Goal: Task Accomplishment & Management: Manage account settings

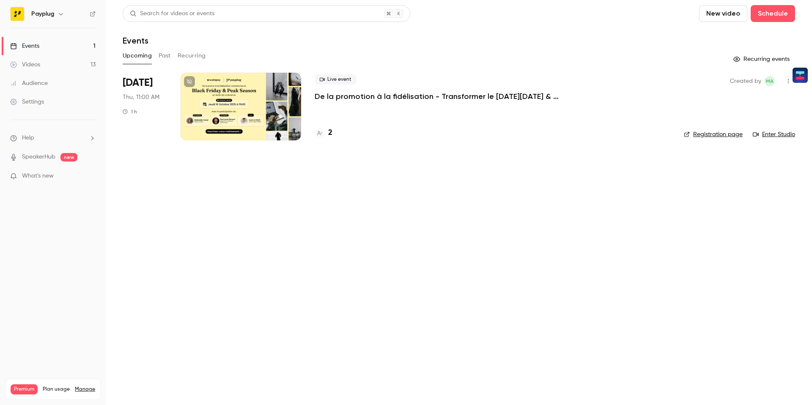
click at [259, 127] on div at bounding box center [241, 107] width 121 height 68
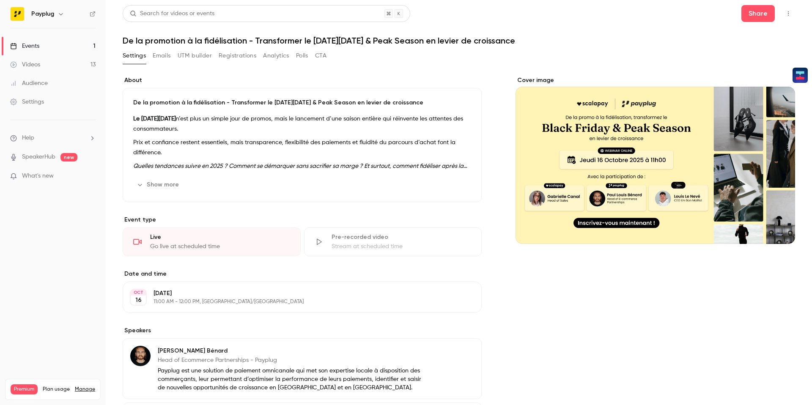
click at [191, 57] on button "UTM builder" at bounding box center [195, 56] width 34 height 14
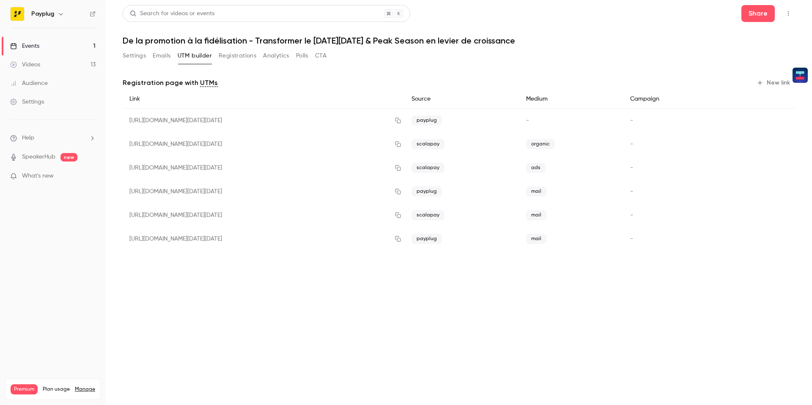
click at [162, 57] on button "Emails" at bounding box center [162, 56] width 18 height 14
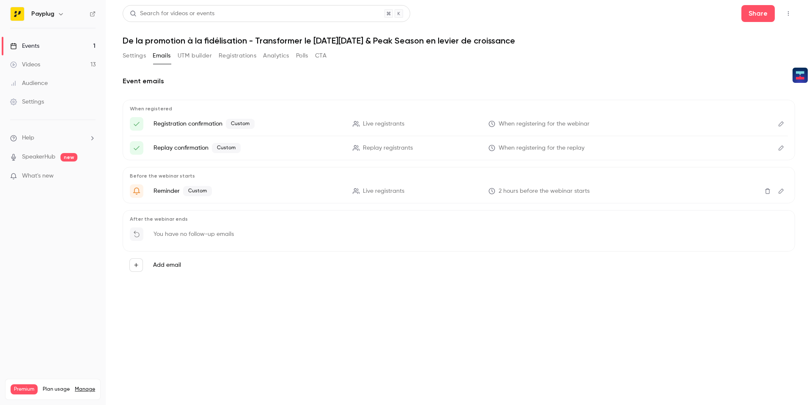
click at [140, 59] on button "Settings" at bounding box center [134, 56] width 23 height 14
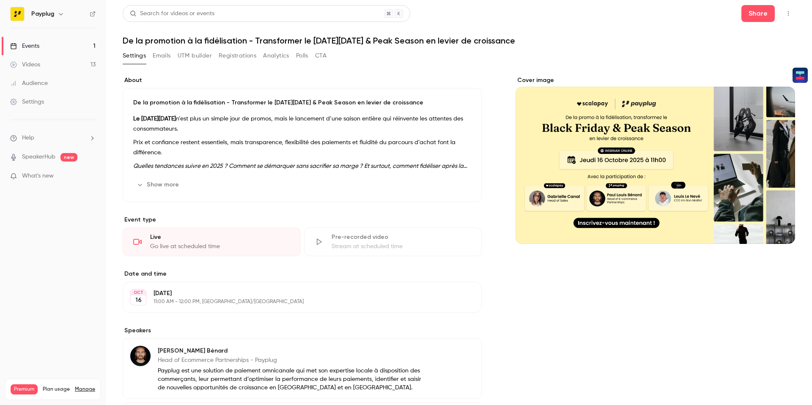
click at [233, 56] on button "Registrations" at bounding box center [238, 56] width 38 height 14
